Goal: Find specific page/section: Find specific page/section

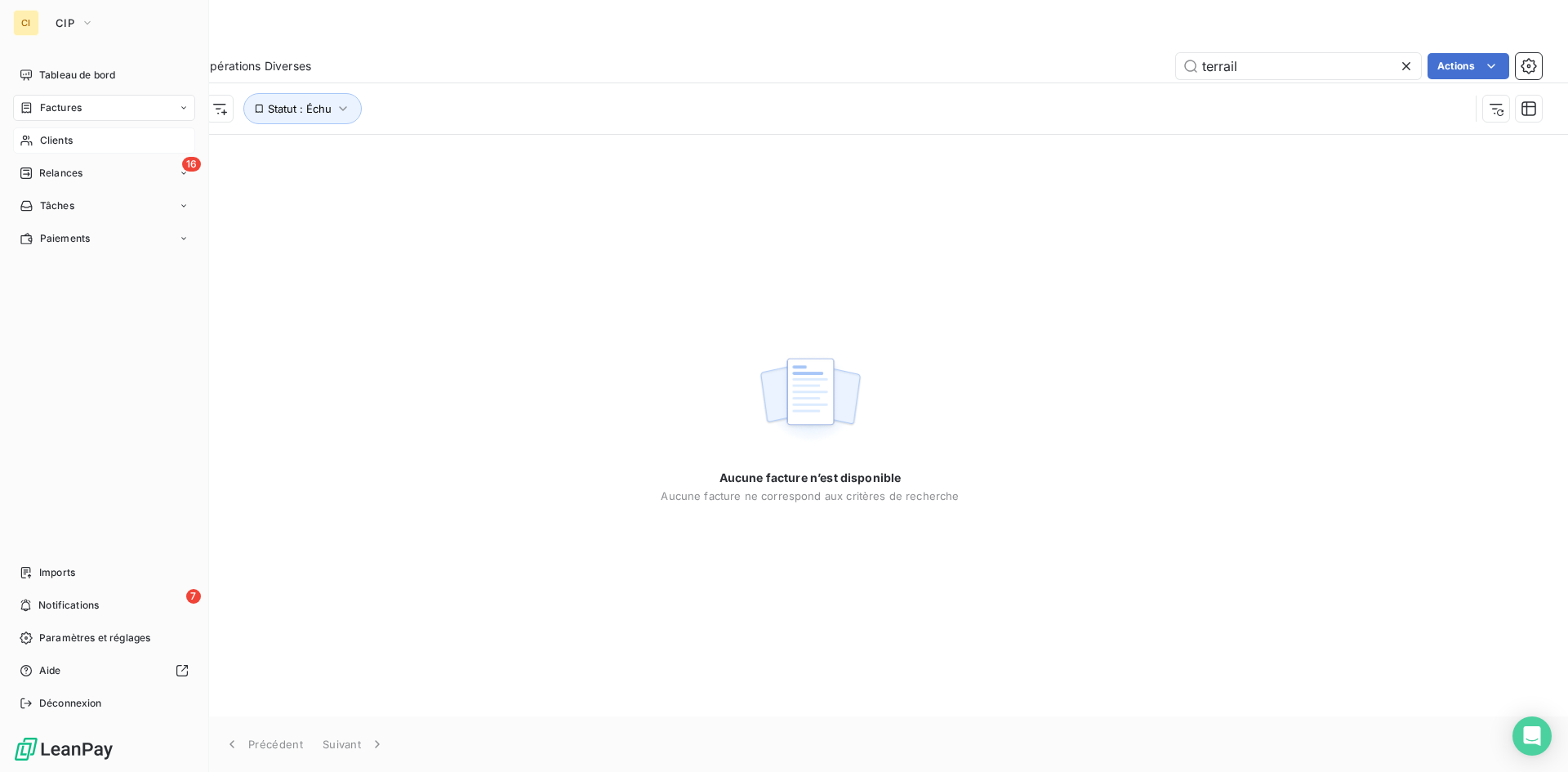
click at [59, 136] on span "Clients" at bounding box center [57, 141] width 33 height 15
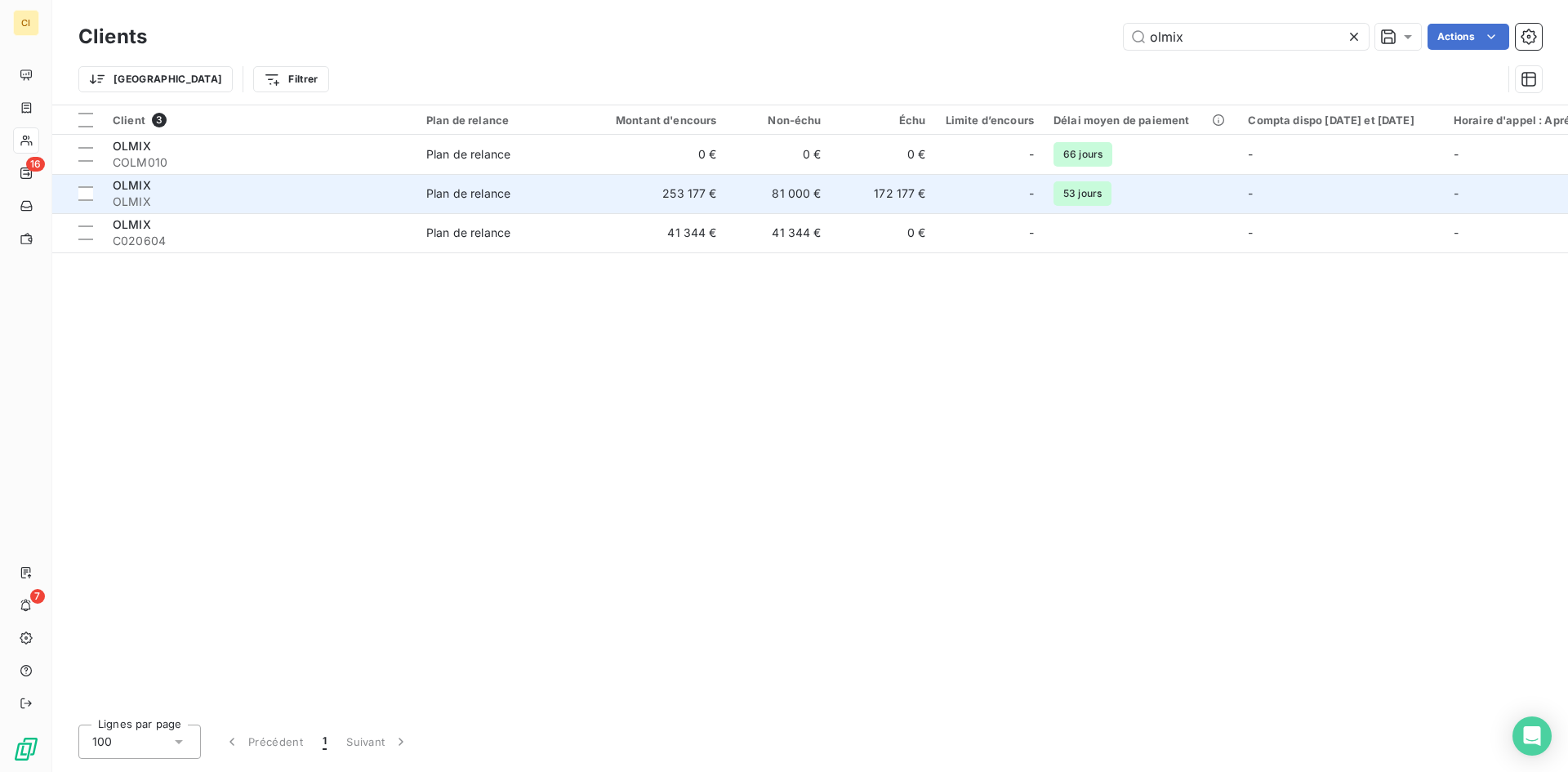
click at [179, 196] on span "OLMIX" at bounding box center [260, 201] width 294 height 16
click at [158, 211] on td "OLMIX OLMIX" at bounding box center [260, 194] width 314 height 39
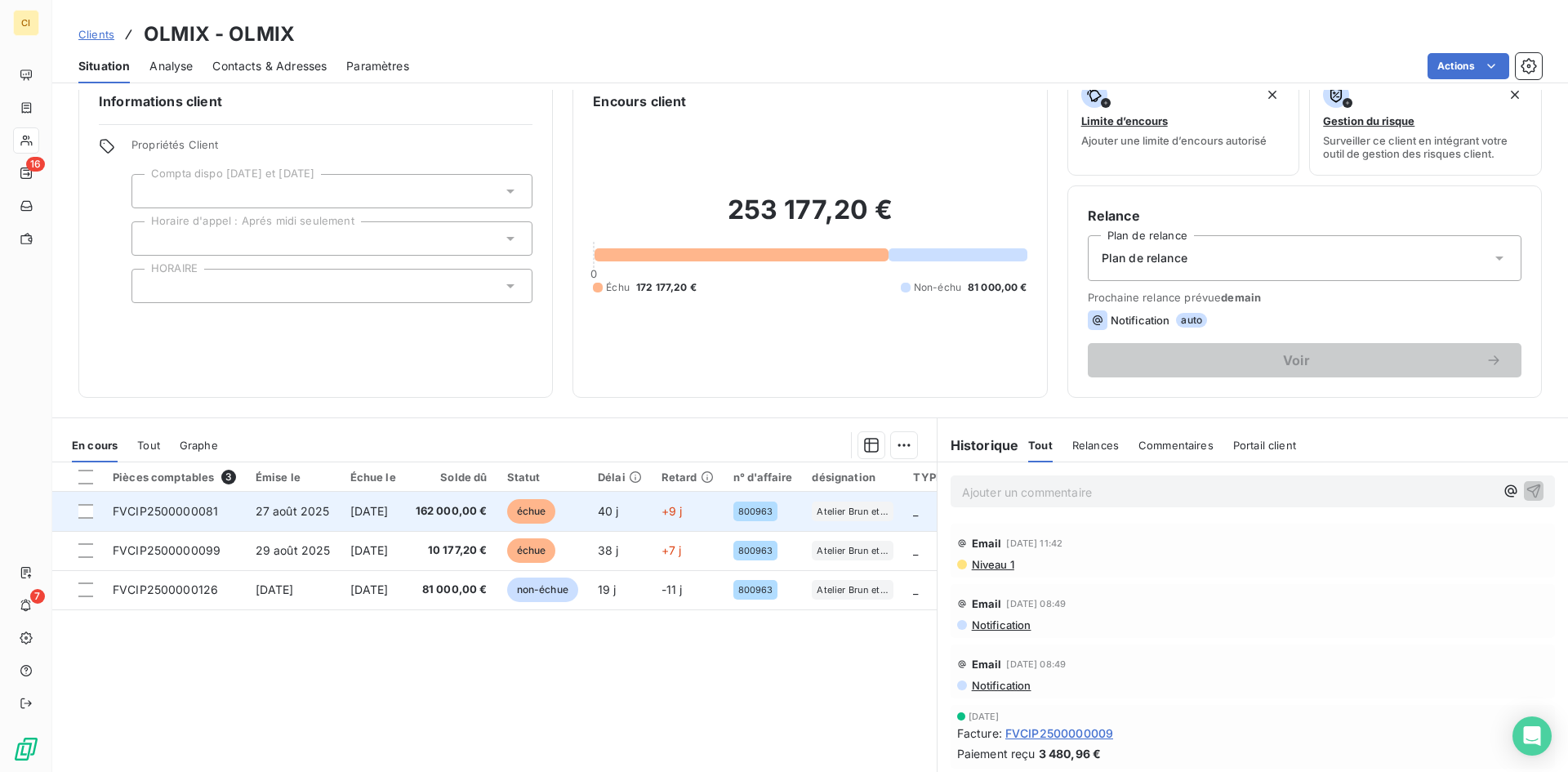
scroll to position [1, 0]
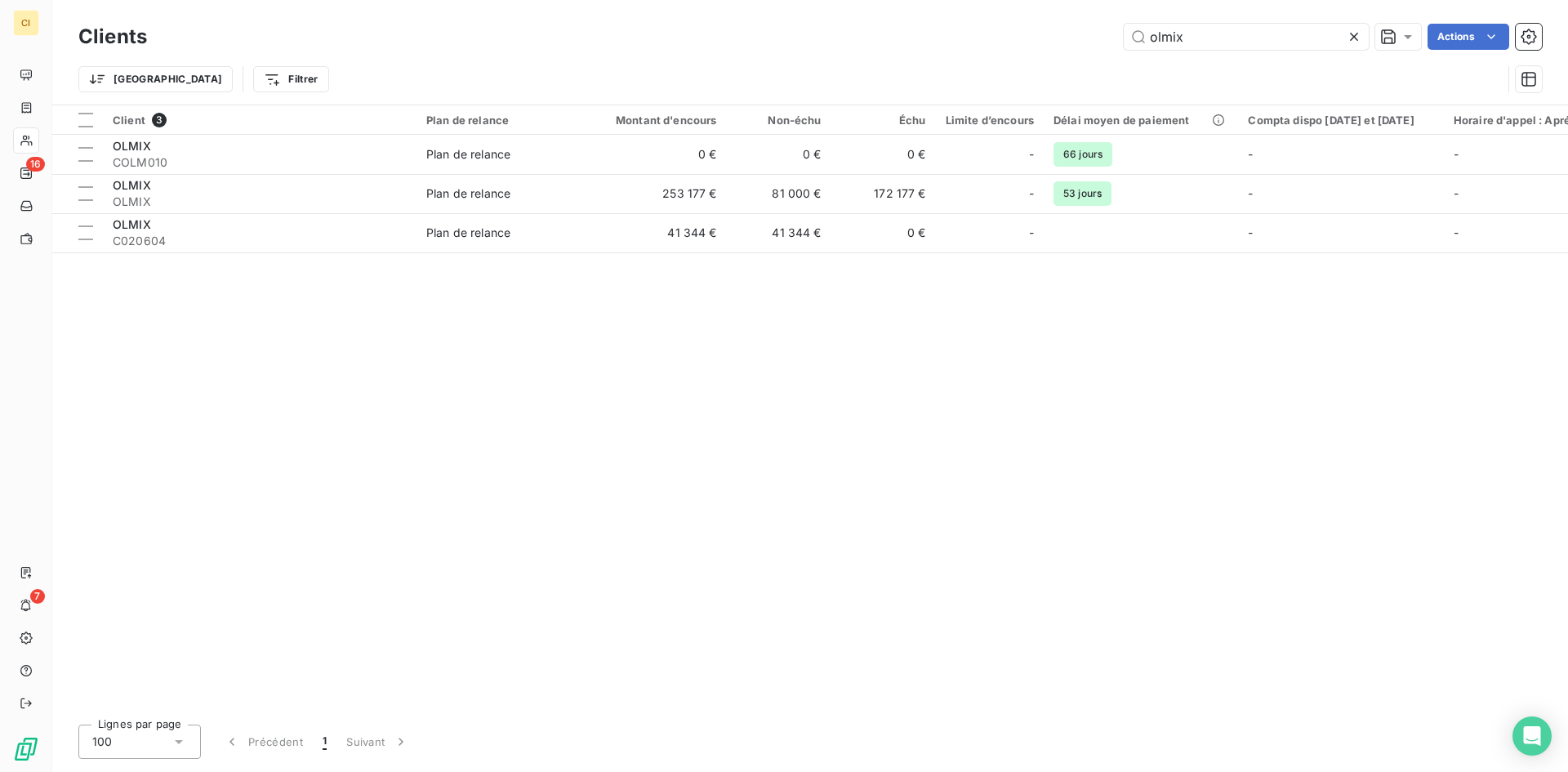
click at [1359, 32] on icon at bounding box center [1354, 37] width 16 height 16
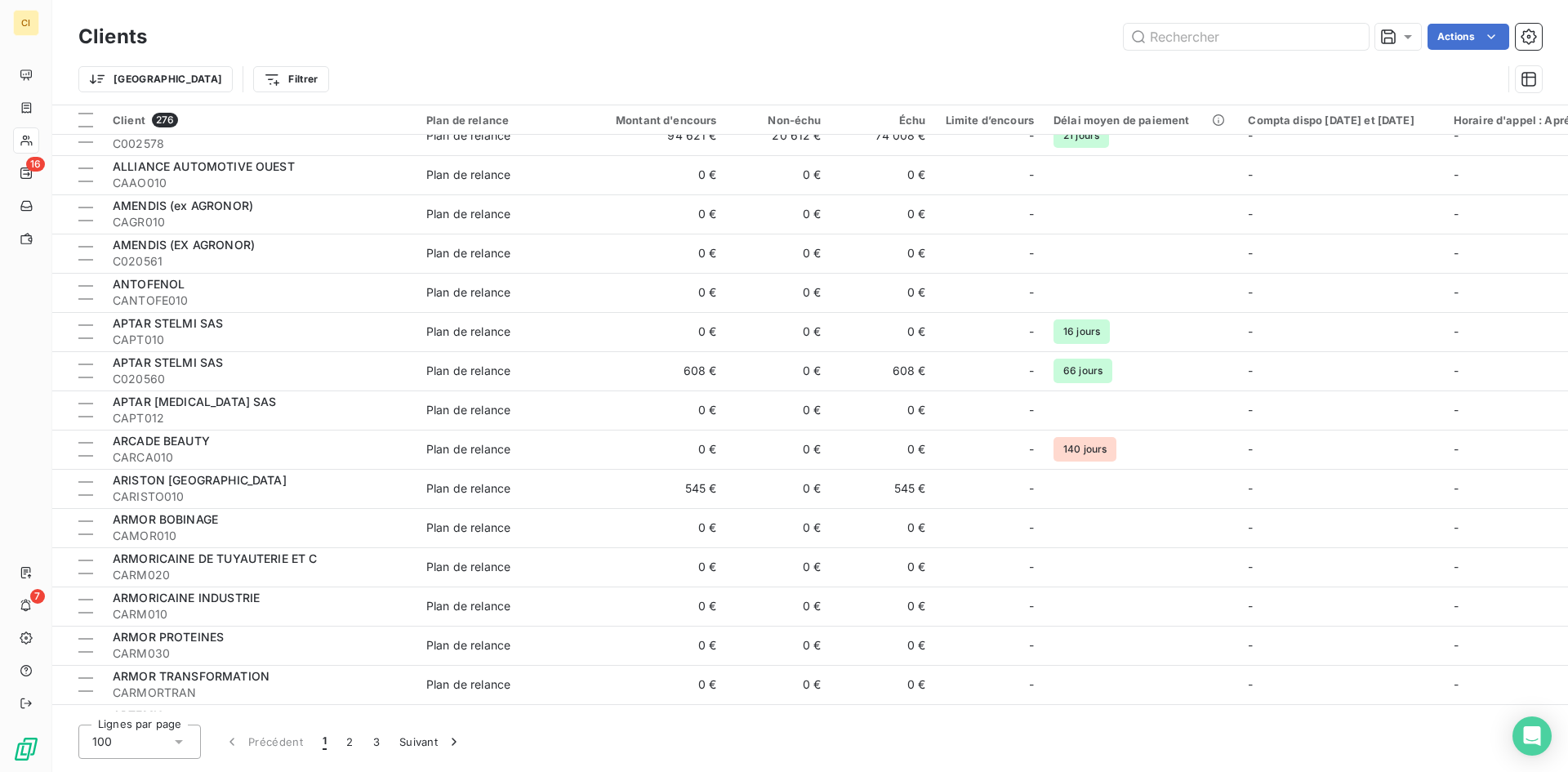
scroll to position [817, 0]
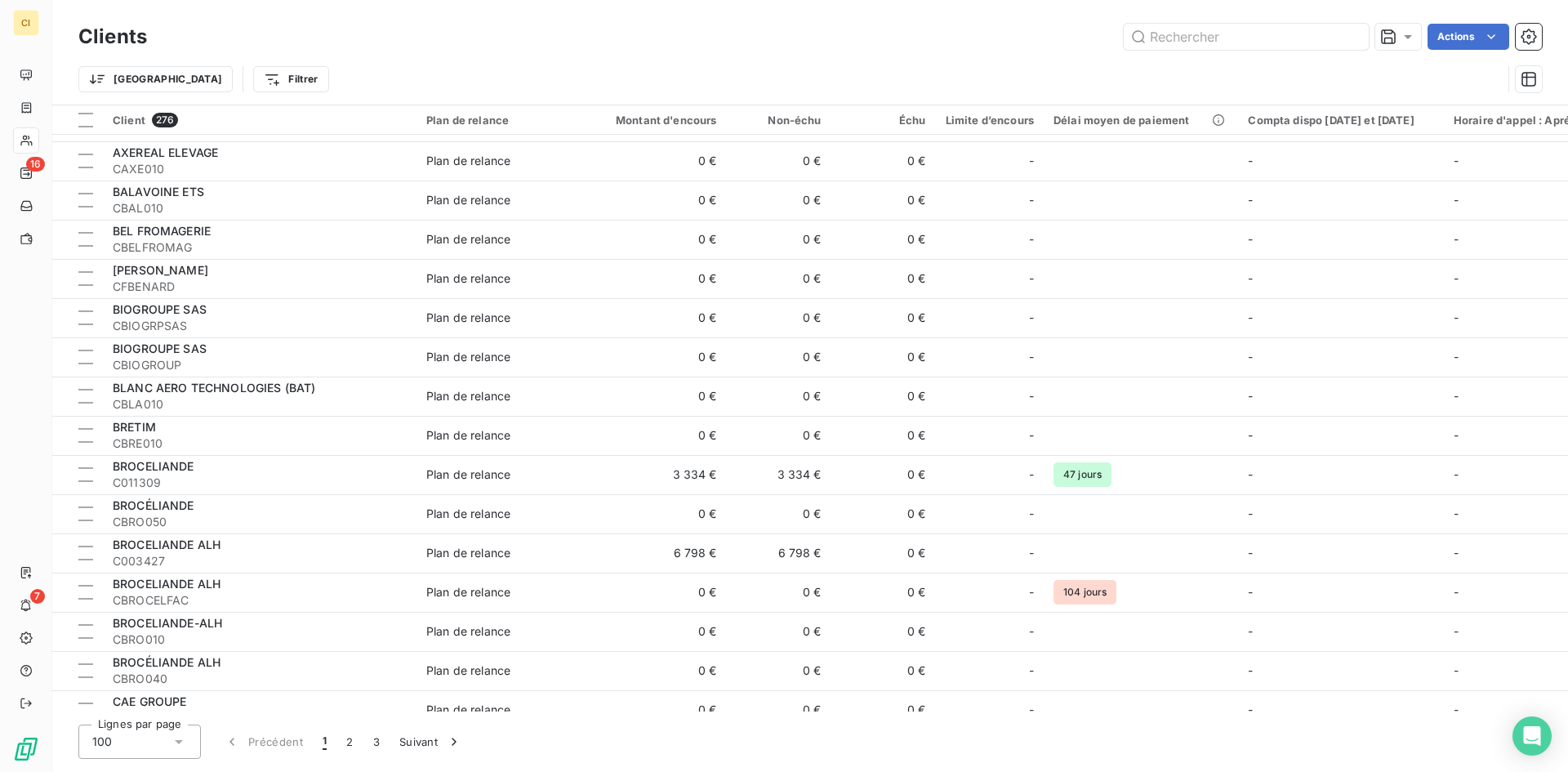
type input "allfl"
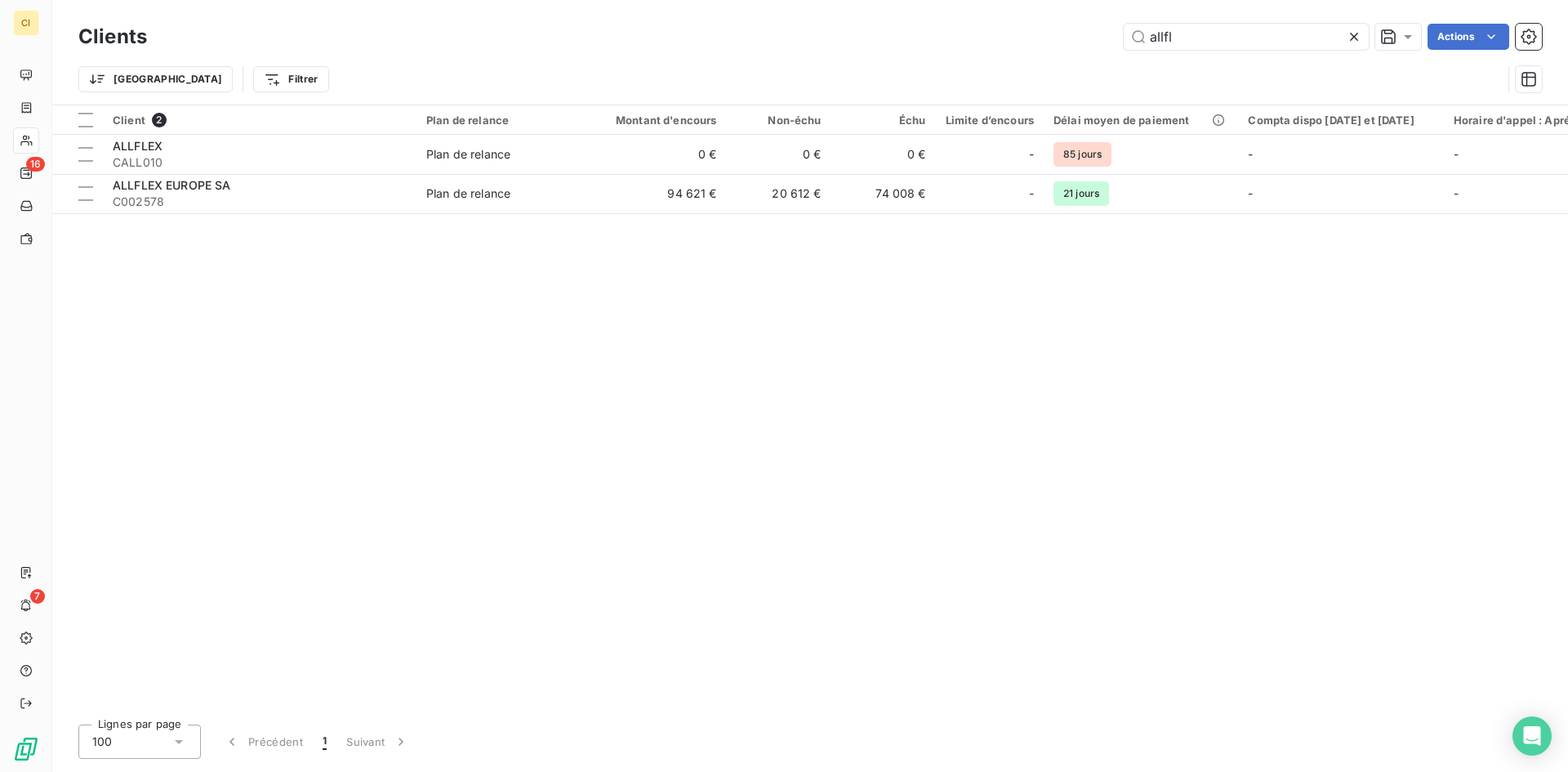
scroll to position [0, 0]
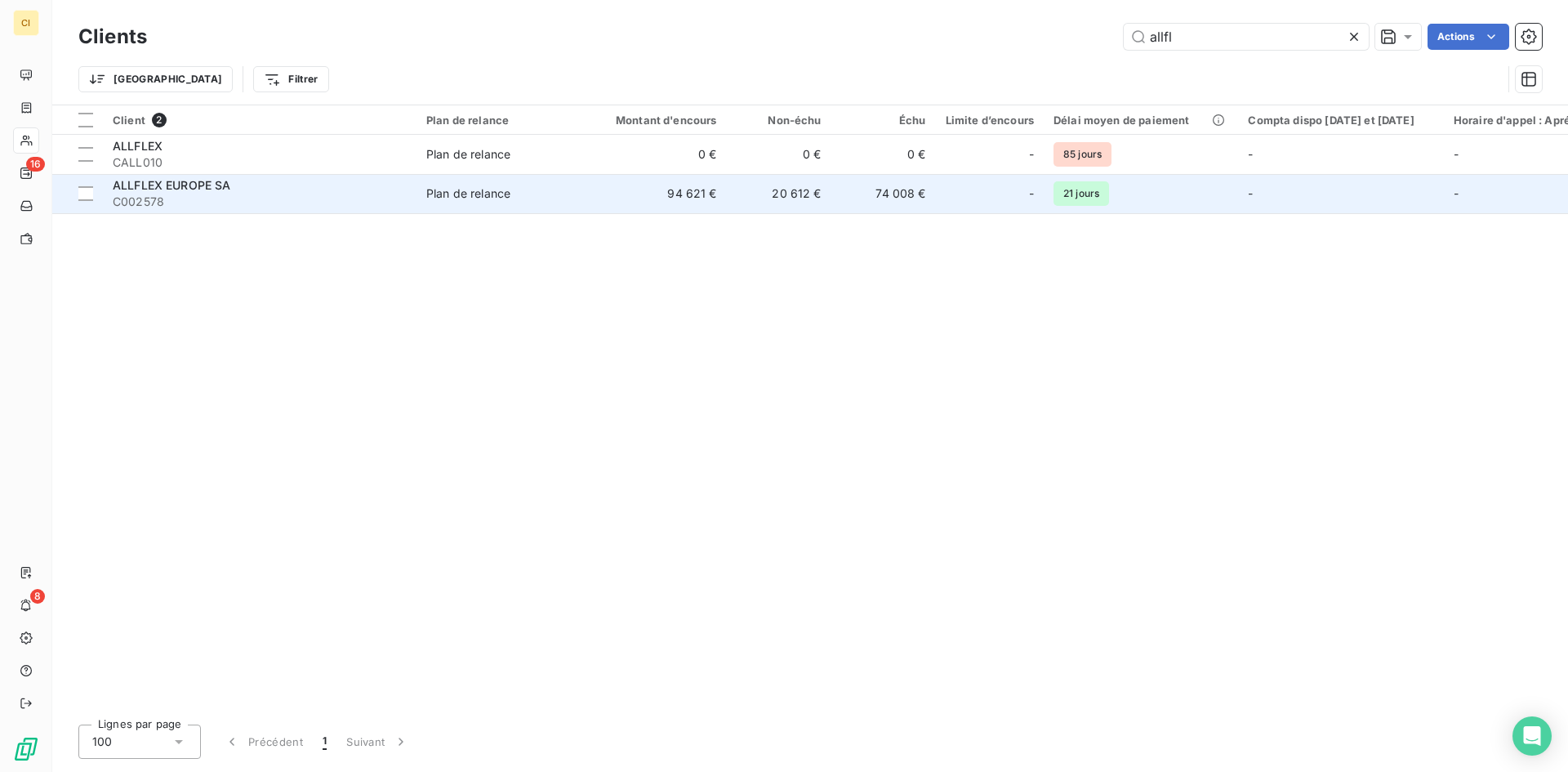
click at [120, 208] on span "C002578" at bounding box center [260, 201] width 294 height 16
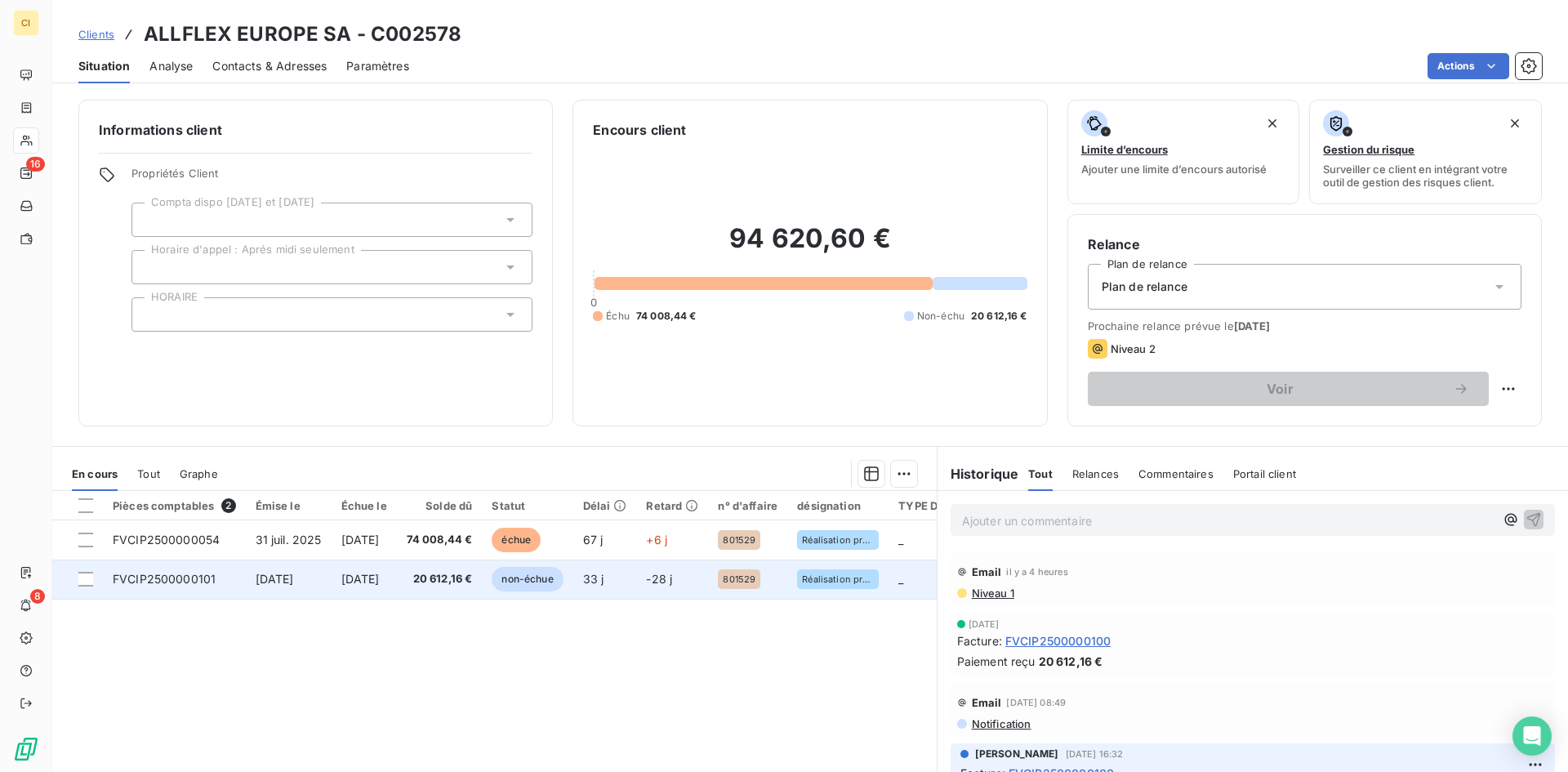
click at [219, 588] on td "FVCIP2500000101" at bounding box center [174, 580] width 143 height 39
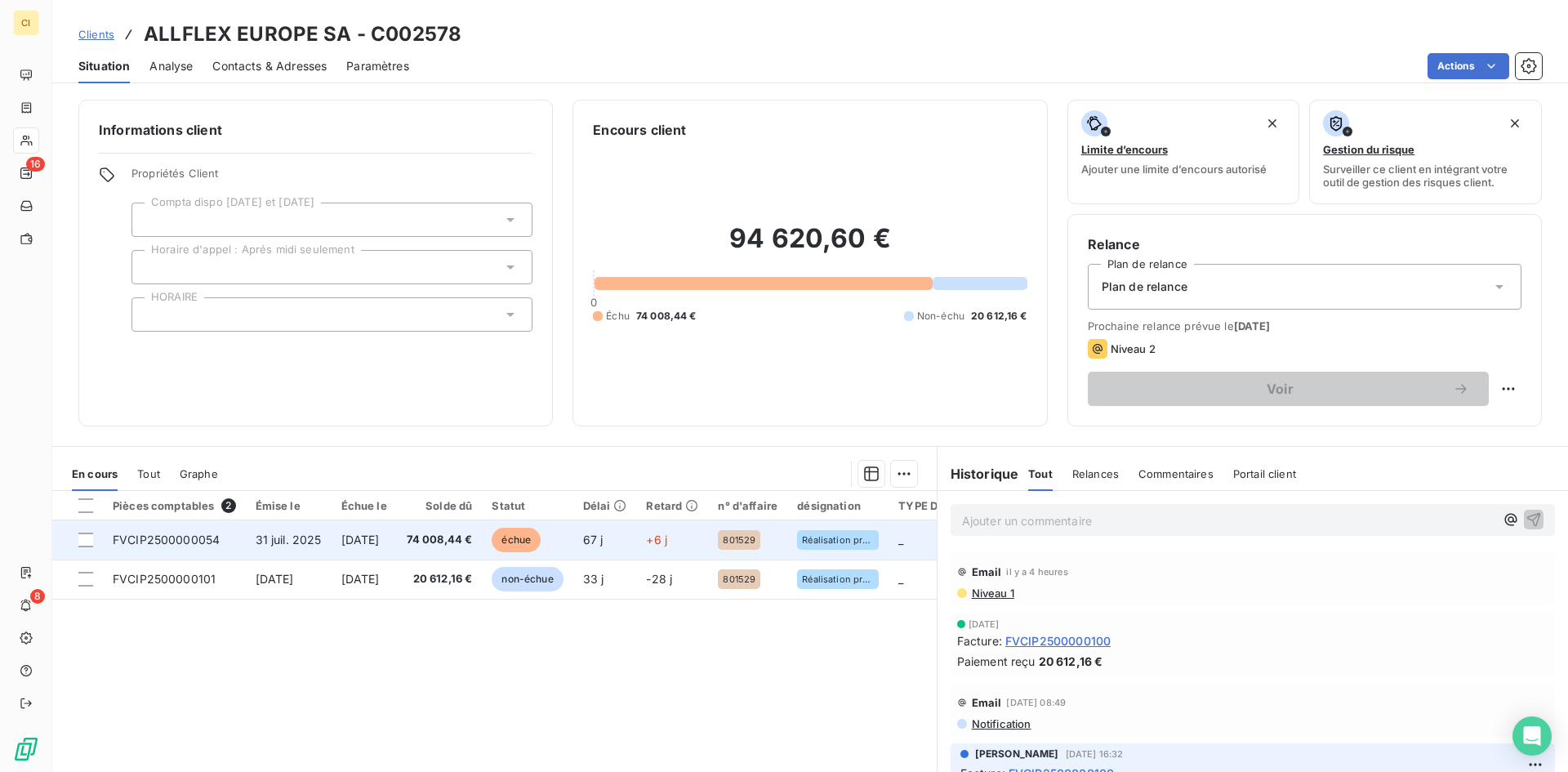
click at [481, 550] on td "74 008,44 €" at bounding box center [440, 540] width 85 height 39
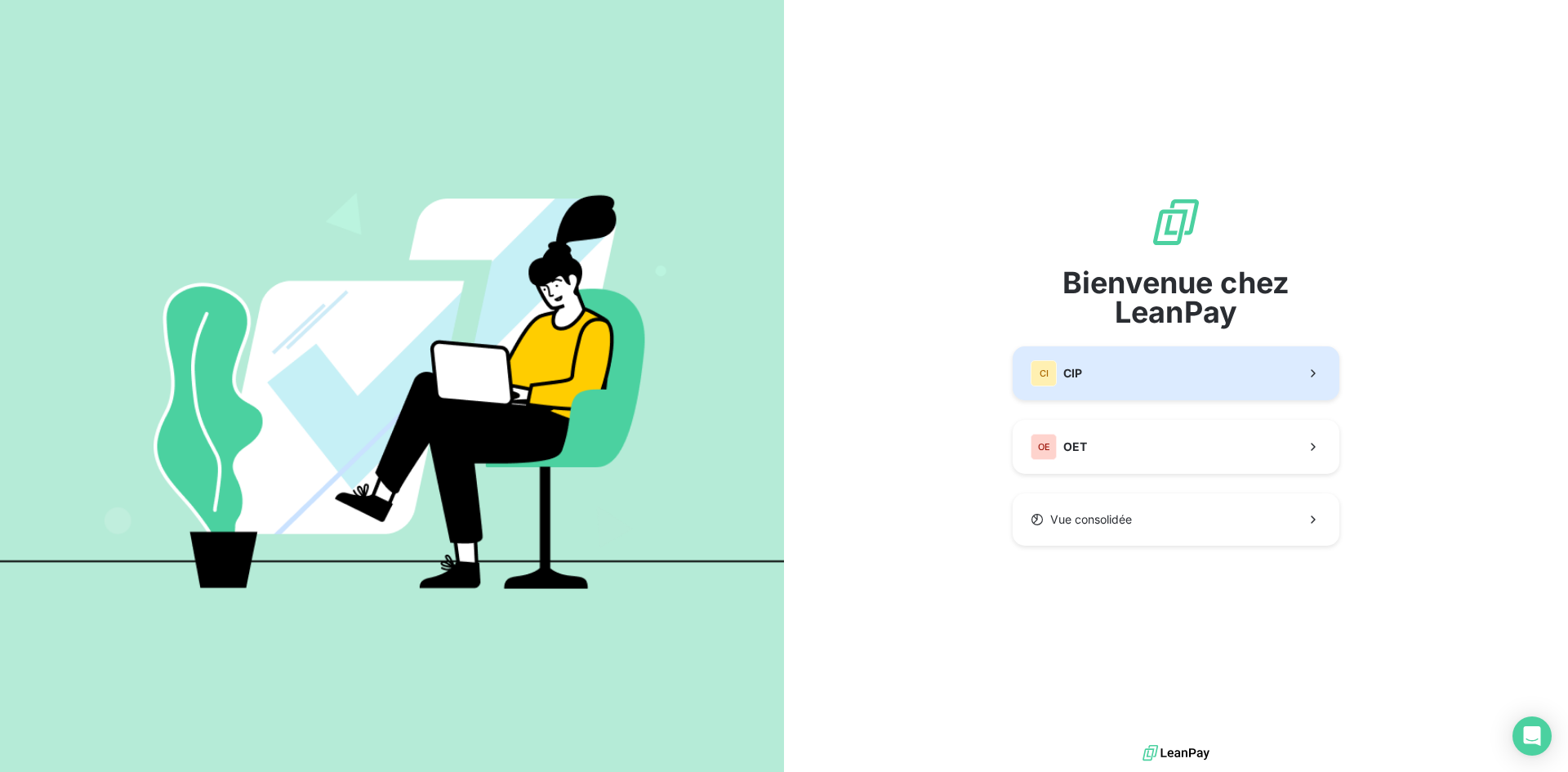
click at [1205, 384] on button "CI CIP" at bounding box center [1175, 373] width 326 height 54
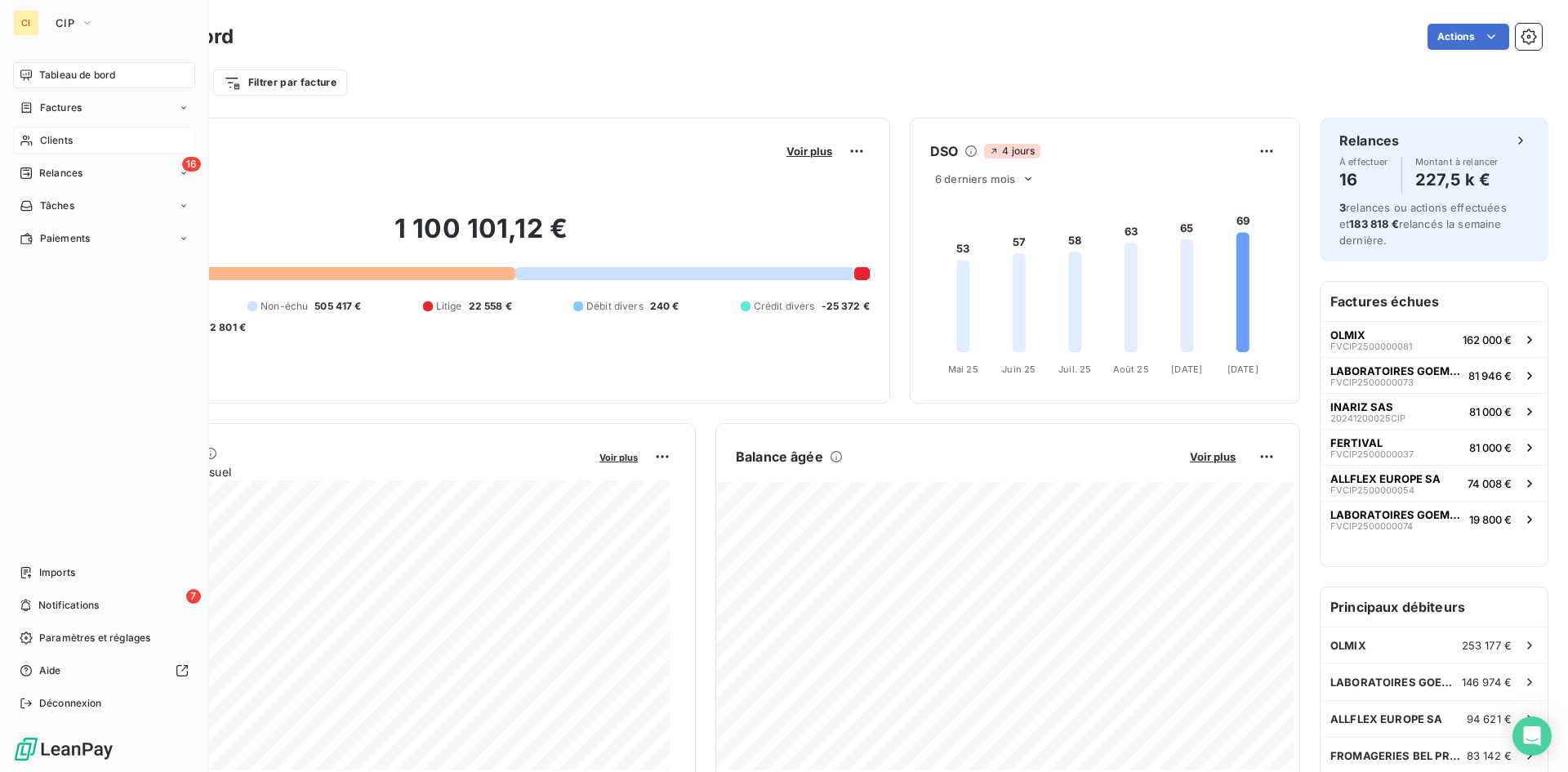
click at [76, 141] on div "Clients" at bounding box center [104, 141] width 182 height 26
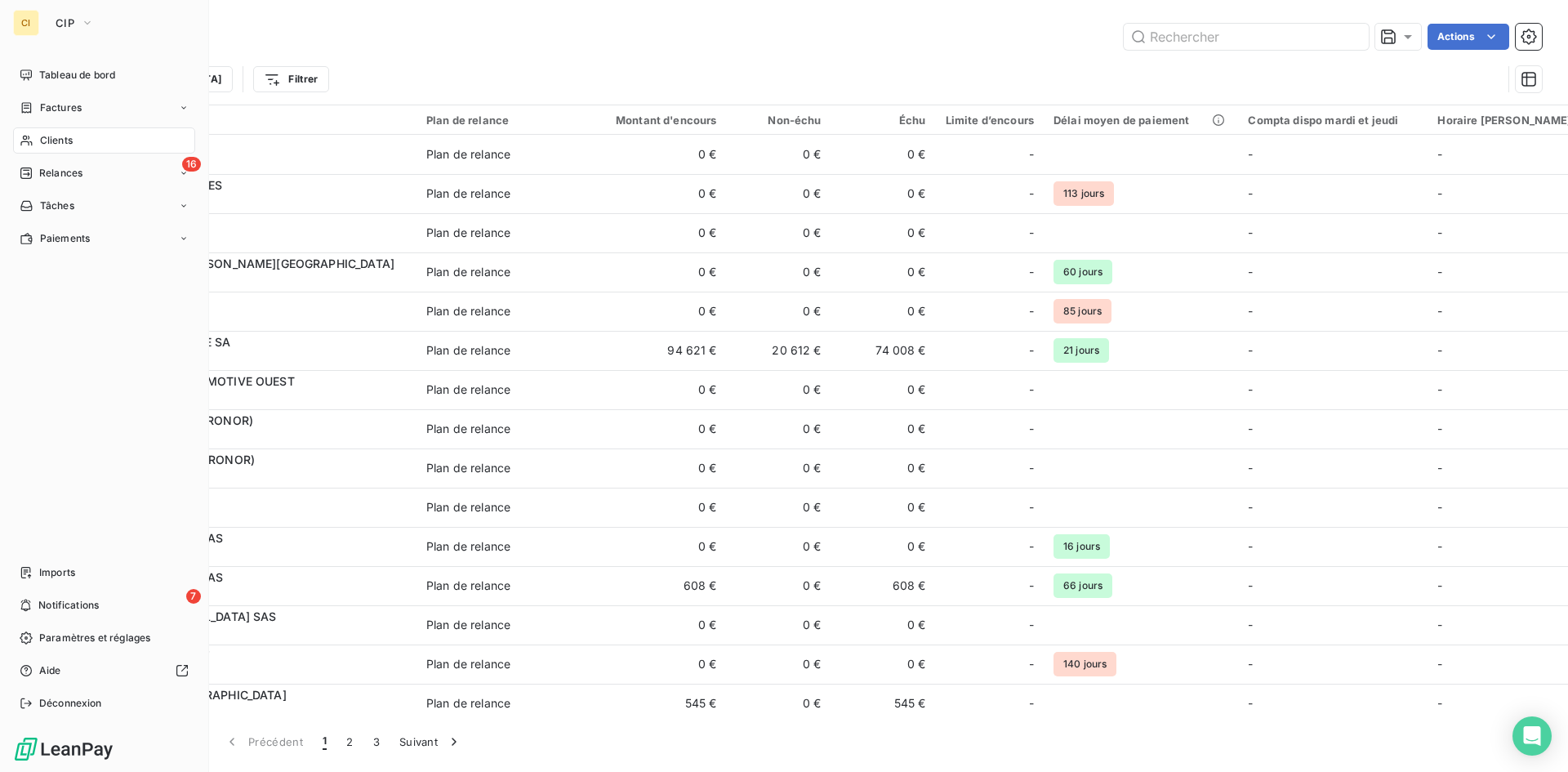
click at [81, 146] on div "Clients" at bounding box center [104, 141] width 182 height 26
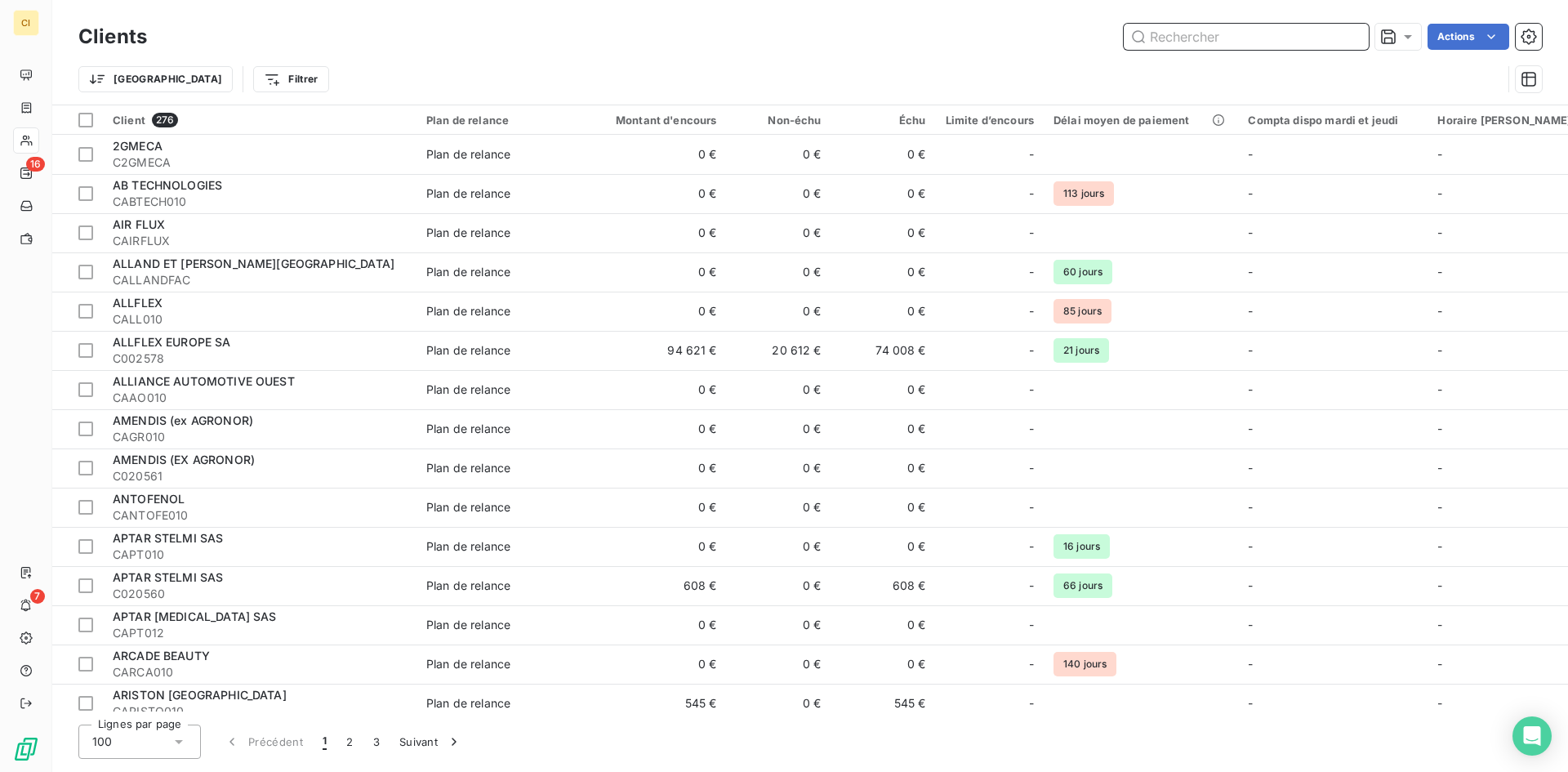
click at [1257, 27] on input "text" at bounding box center [1246, 37] width 245 height 26
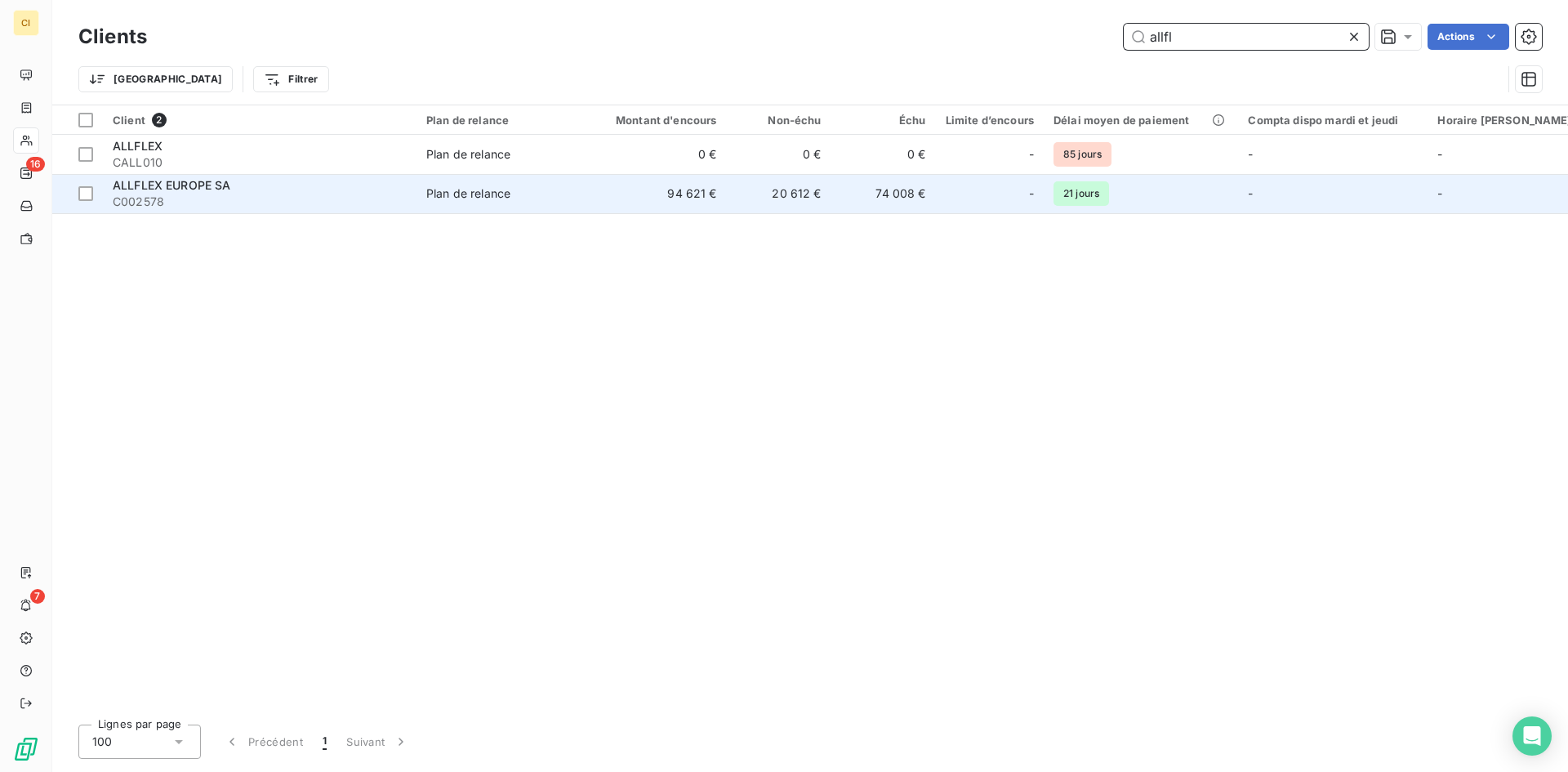
type input "allfl"
click at [698, 203] on td "94 621 €" at bounding box center [656, 194] width 141 height 39
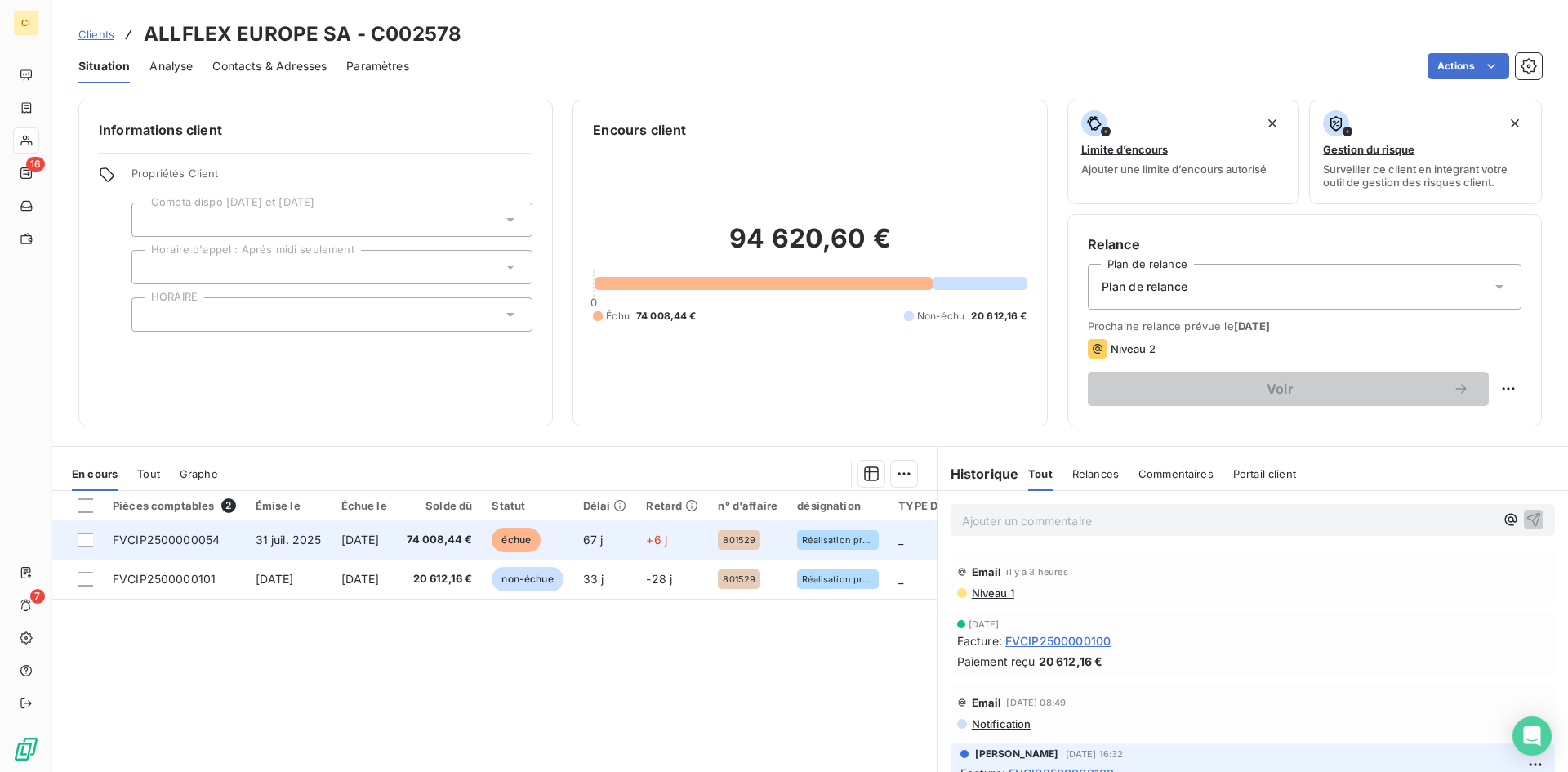
click at [170, 536] on span "FVCIP2500000054" at bounding box center [166, 539] width 107 height 14
